Goal: Go to known website: Go to known website

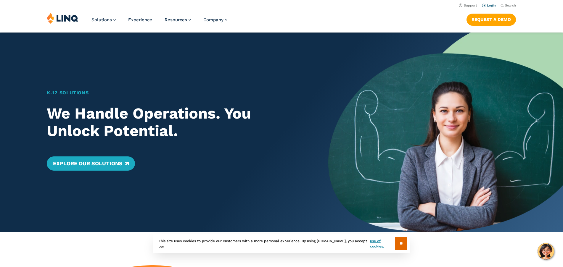
click at [485, 7] on link "Login" at bounding box center [489, 6] width 14 height 4
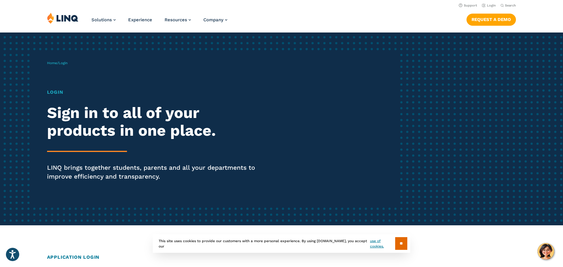
click at [72, 121] on h2 "Sign in to all of your products in one place." at bounding box center [155, 121] width 217 height 35
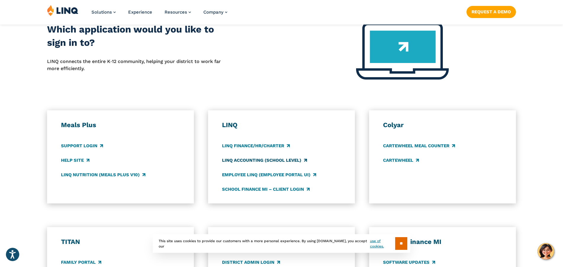
scroll to position [296, 0]
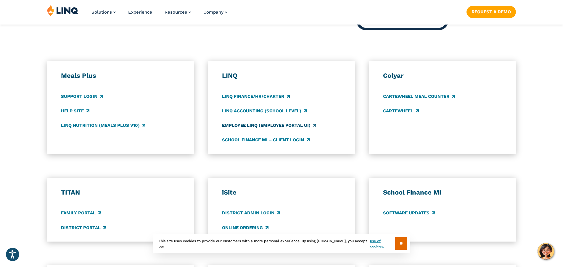
click at [262, 125] on link "Employee LINQ (Employee Portal UI)" at bounding box center [269, 125] width 94 height 7
